Goal: Information Seeking & Learning: Check status

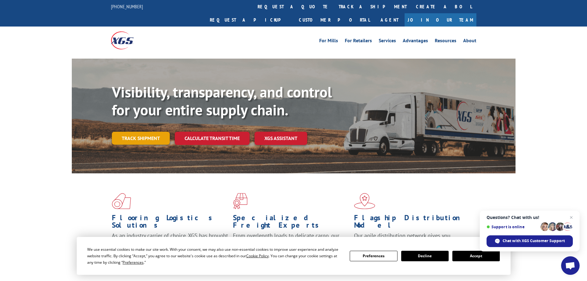
click at [145, 132] on link "Track shipment" at bounding box center [141, 138] width 58 height 13
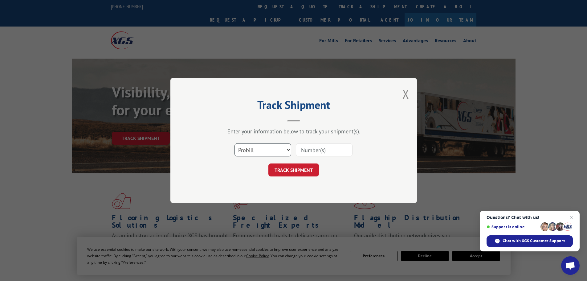
click at [247, 145] on select "Select category... Probill BOL PO" at bounding box center [263, 149] width 57 height 13
select select "bol"
click at [235, 143] on select "Select category... Probill BOL PO" at bounding box center [263, 149] width 57 height 13
click at [324, 147] on input at bounding box center [324, 149] width 57 height 13
paste input "0078242251"
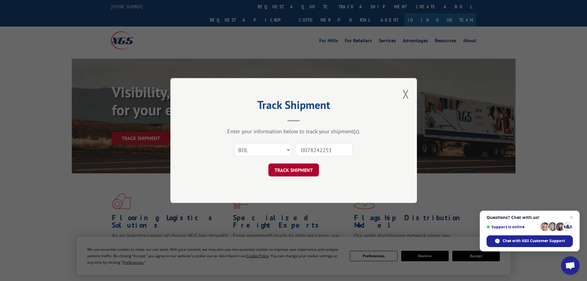
type input "0078242251"
click at [314, 168] on button "TRACK SHIPMENT" at bounding box center [293, 169] width 51 height 13
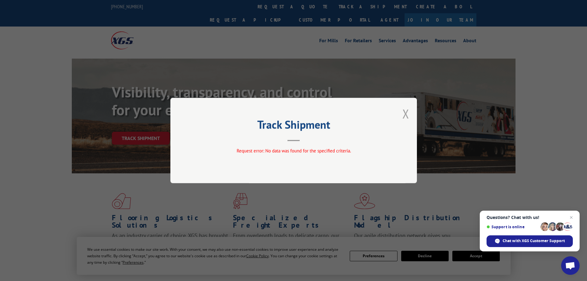
click at [406, 111] on button "Close modal" at bounding box center [405, 113] width 7 height 16
